Goal: Task Accomplishment & Management: Use online tool/utility

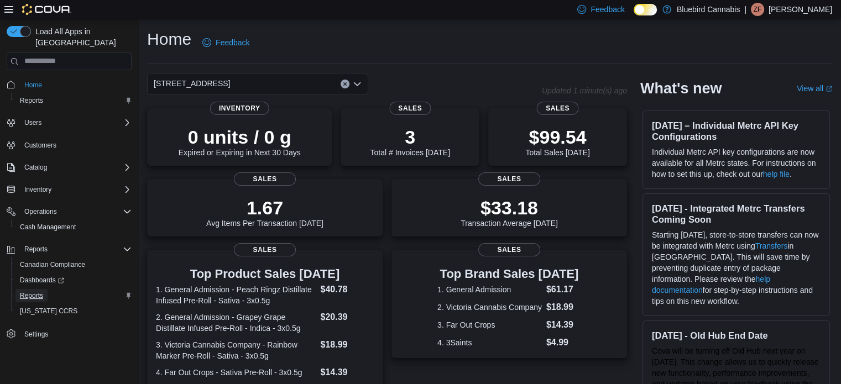
click at [37, 291] on span "Reports" at bounding box center [31, 295] width 23 height 9
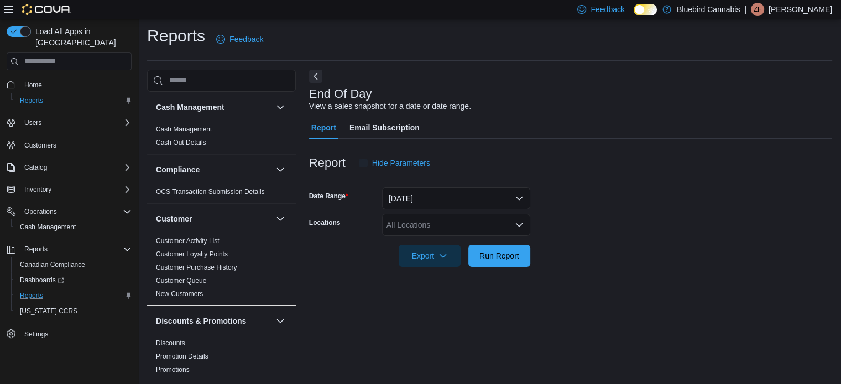
scroll to position [7, 0]
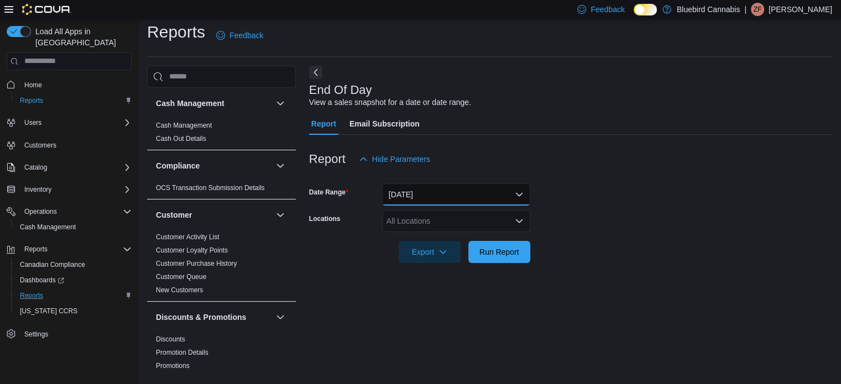
drag, startPoint x: 425, startPoint y: 190, endPoint x: 421, endPoint y: 194, distance: 6.3
click at [425, 190] on button "[DATE]" at bounding box center [456, 195] width 148 height 22
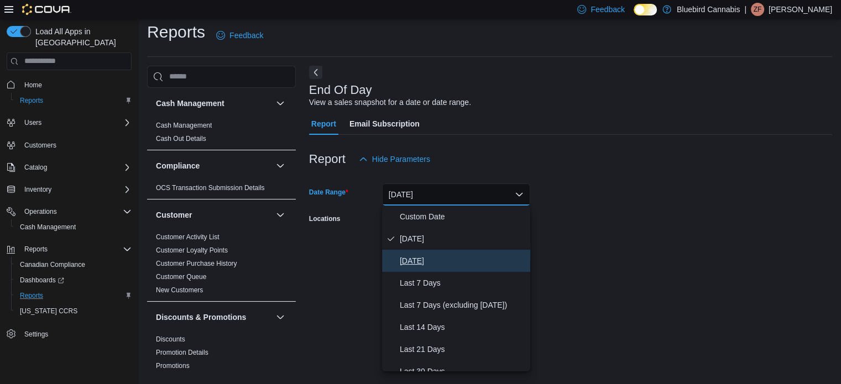
click at [419, 256] on span "[DATE]" at bounding box center [463, 260] width 126 height 13
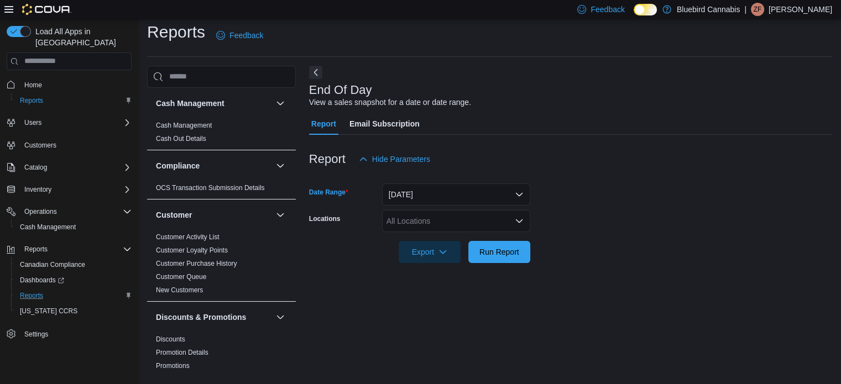
click at [405, 220] on div "All Locations" at bounding box center [456, 221] width 148 height 22
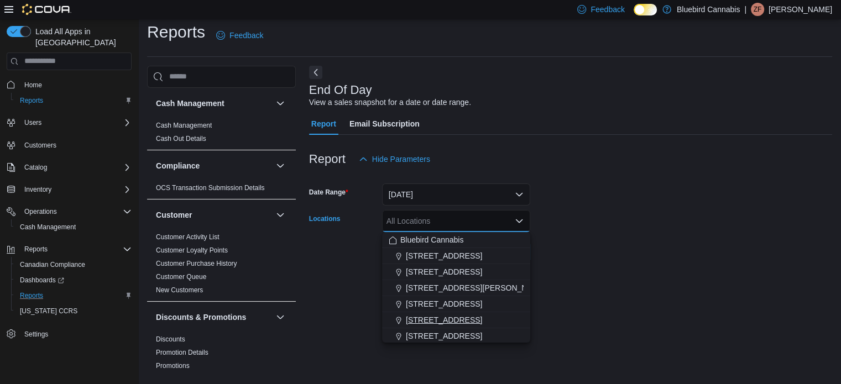
click at [449, 315] on span "[STREET_ADDRESS]" at bounding box center [444, 320] width 76 height 11
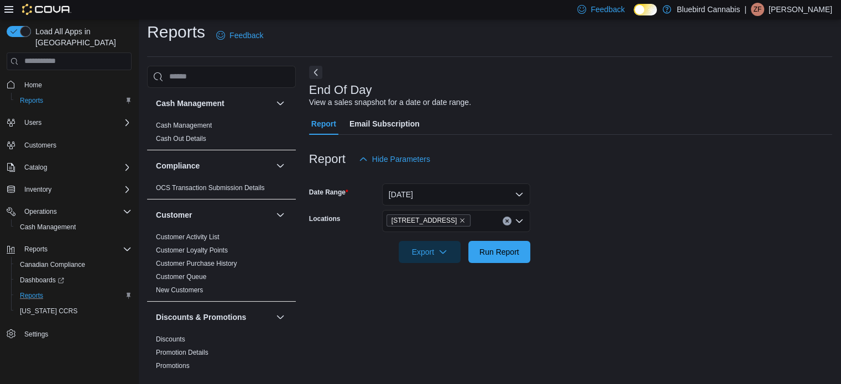
click at [544, 249] on form "Date Range [DATE] Locations [STREET_ADDRESS] Export Run Report" at bounding box center [570, 216] width 523 height 93
click at [513, 248] on span "Run Report" at bounding box center [500, 251] width 40 height 11
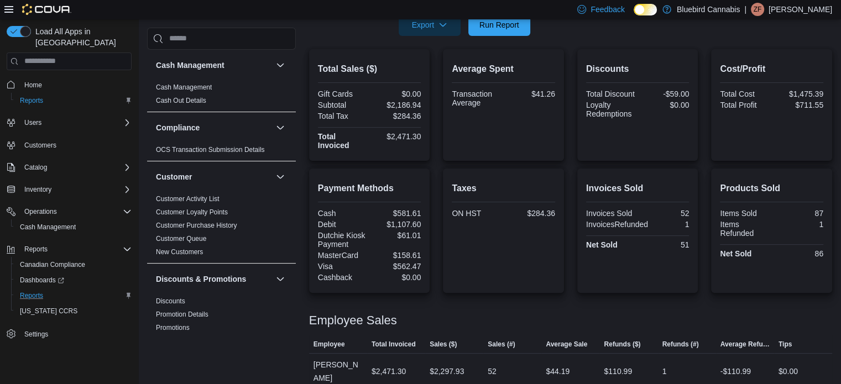
scroll to position [13, 0]
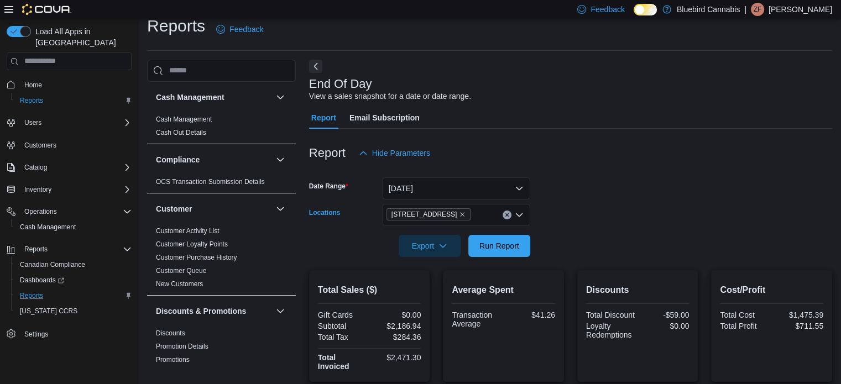
click at [463, 214] on span "[STREET_ADDRESS]" at bounding box center [429, 214] width 75 height 11
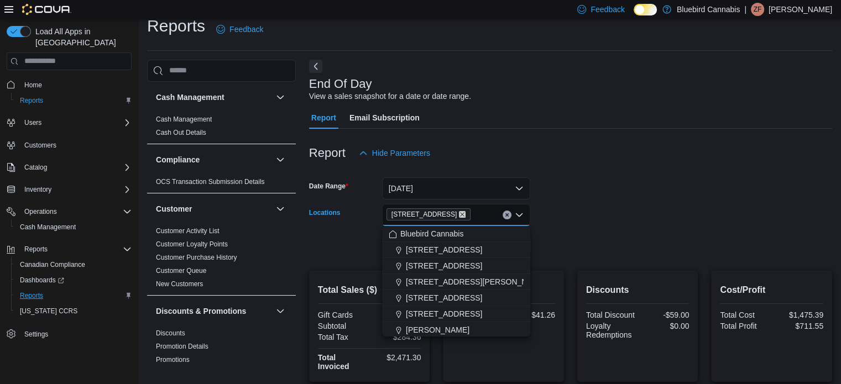
click at [466, 212] on icon "Remove 5530 Manotick Main St. from selection in this group" at bounding box center [462, 214] width 7 height 7
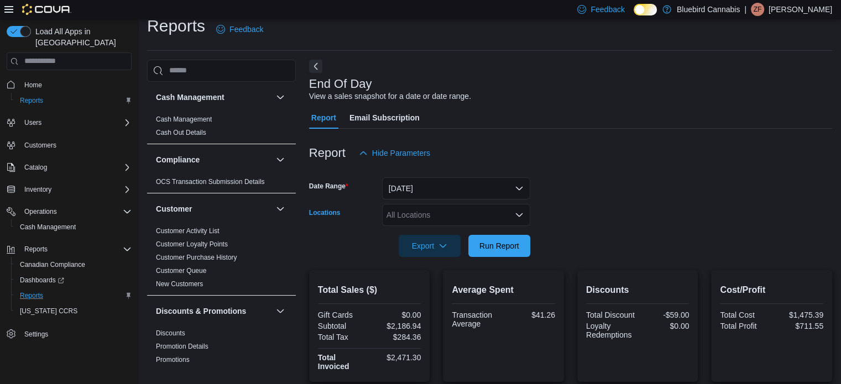
scroll to position [179, 0]
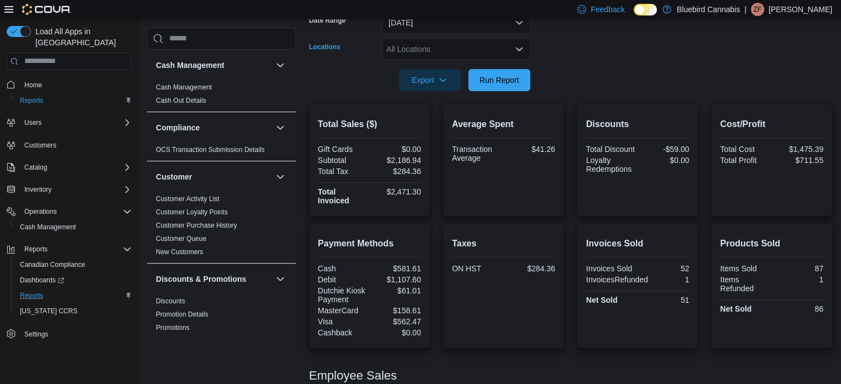
click at [413, 40] on div "All Locations Combo box. Selected. Combo box input. All Locations. Type some te…" at bounding box center [456, 49] width 148 height 22
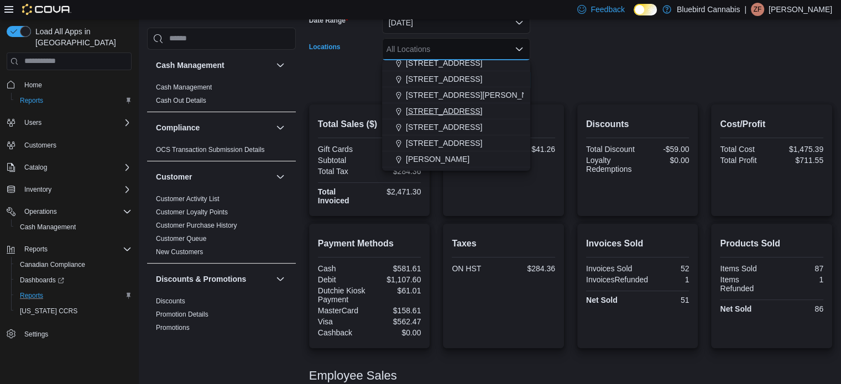
scroll to position [55, 0]
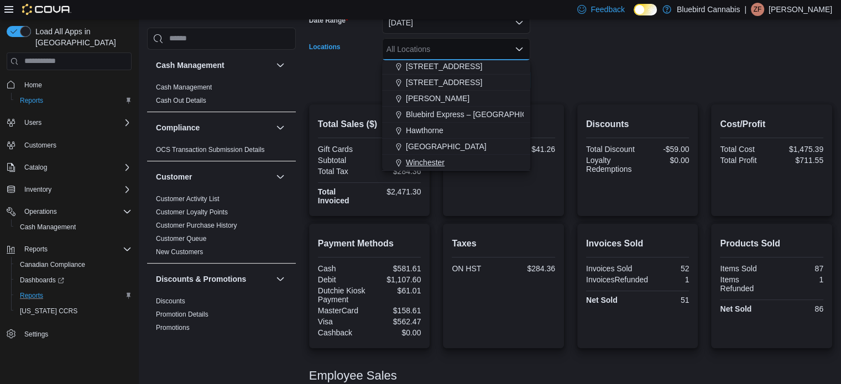
click at [435, 160] on span "Winchester" at bounding box center [425, 162] width 39 height 11
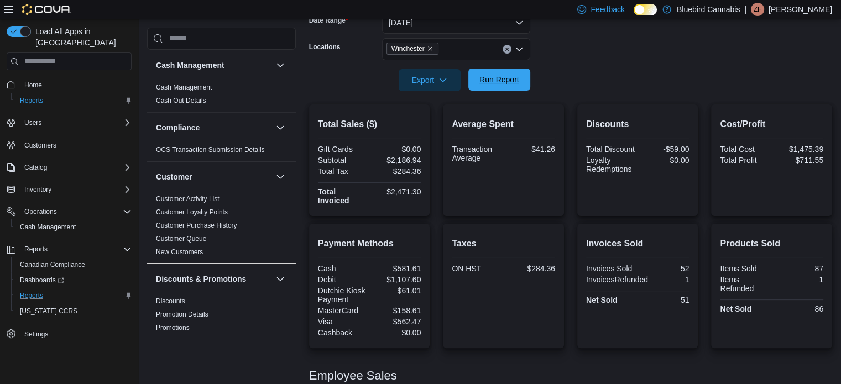
drag, startPoint x: 583, startPoint y: 76, endPoint x: 502, endPoint y: 88, distance: 81.6
click at [580, 77] on form "Date Range [DATE] Locations Winchester Export Run Report" at bounding box center [570, 44] width 523 height 93
click at [501, 82] on span "Run Report" at bounding box center [500, 79] width 40 height 11
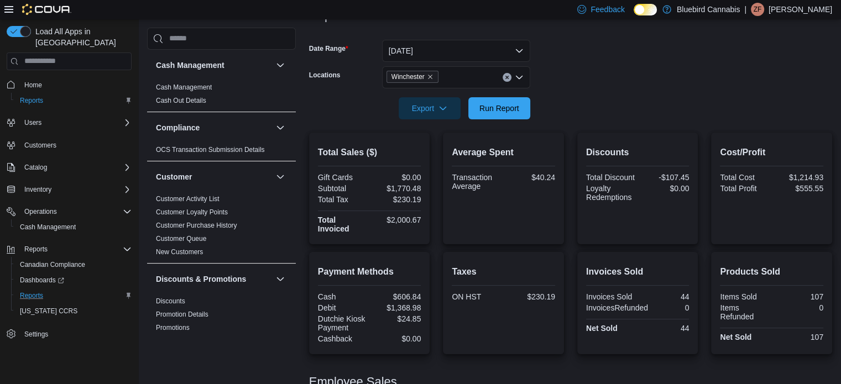
scroll to position [60, 0]
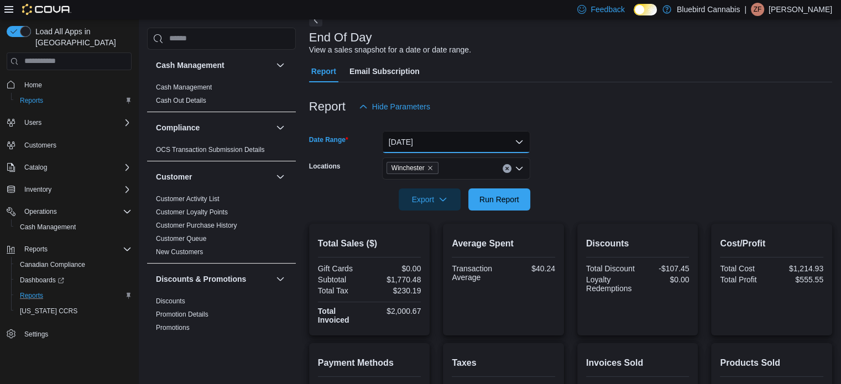
click at [435, 139] on button "[DATE]" at bounding box center [456, 142] width 148 height 22
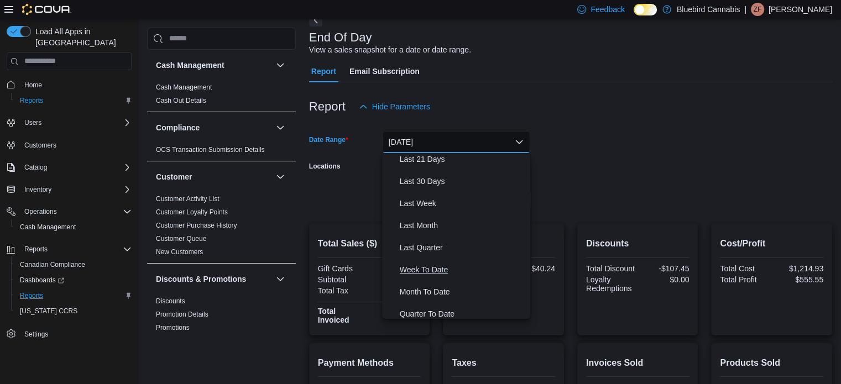
scroll to position [166, 0]
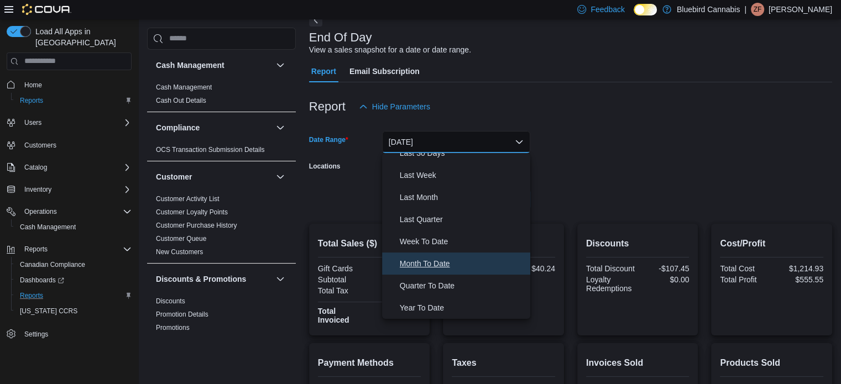
click at [437, 268] on span "Month To Date" at bounding box center [463, 263] width 126 height 13
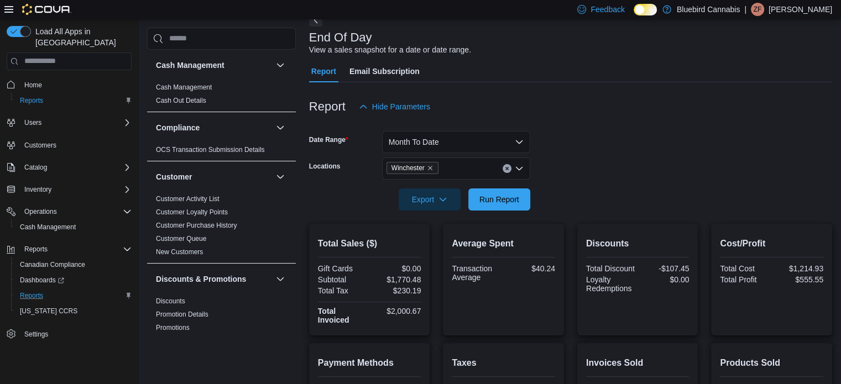
drag, startPoint x: 610, startPoint y: 168, endPoint x: 597, endPoint y: 171, distance: 13.7
click at [602, 170] on form "Date Range Month To Date Locations [GEOGRAPHIC_DATA] Export Run Report" at bounding box center [570, 164] width 523 height 93
click at [502, 205] on span "Run Report" at bounding box center [499, 200] width 49 height 22
click at [430, 169] on icon "Remove Winchester from selection in this group" at bounding box center [430, 168] width 7 height 7
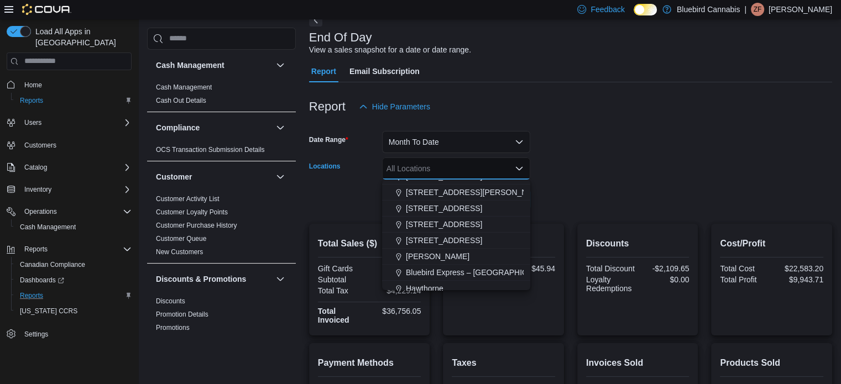
scroll to position [82, 0]
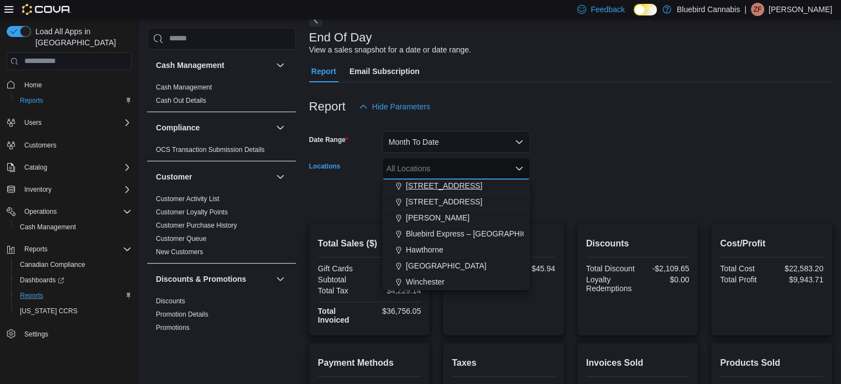
click at [469, 185] on span "[STREET_ADDRESS]" at bounding box center [444, 185] width 76 height 11
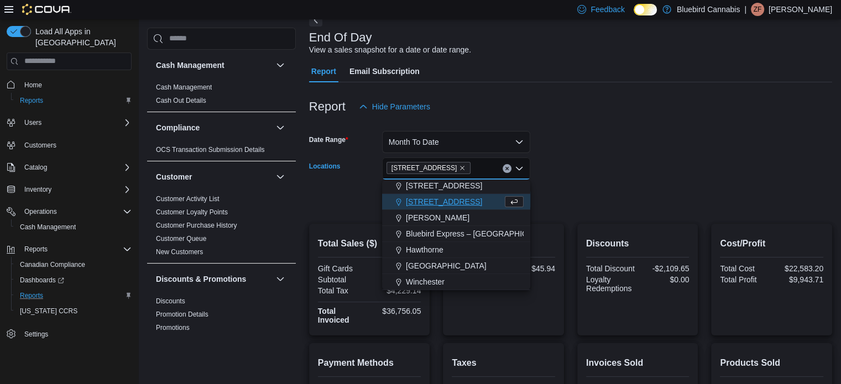
scroll to position [66, 0]
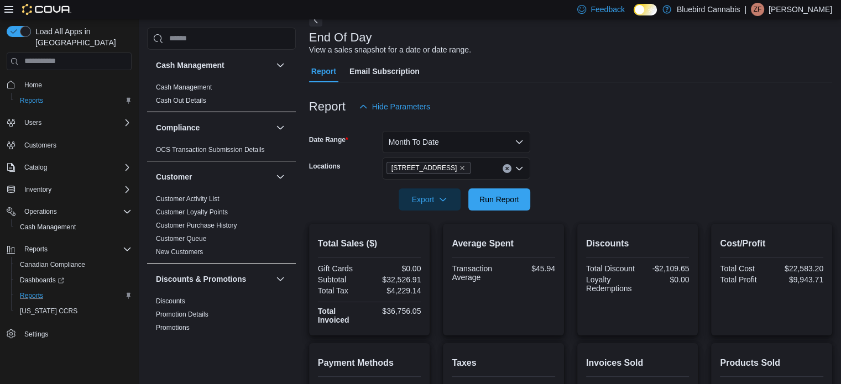
click at [573, 177] on form "Date Range Month To Date Locations [STREET_ADDRESS] Export Run Report" at bounding box center [570, 164] width 523 height 93
click at [490, 204] on span "Run Report" at bounding box center [500, 199] width 40 height 11
